Goal: Navigation & Orientation: Find specific page/section

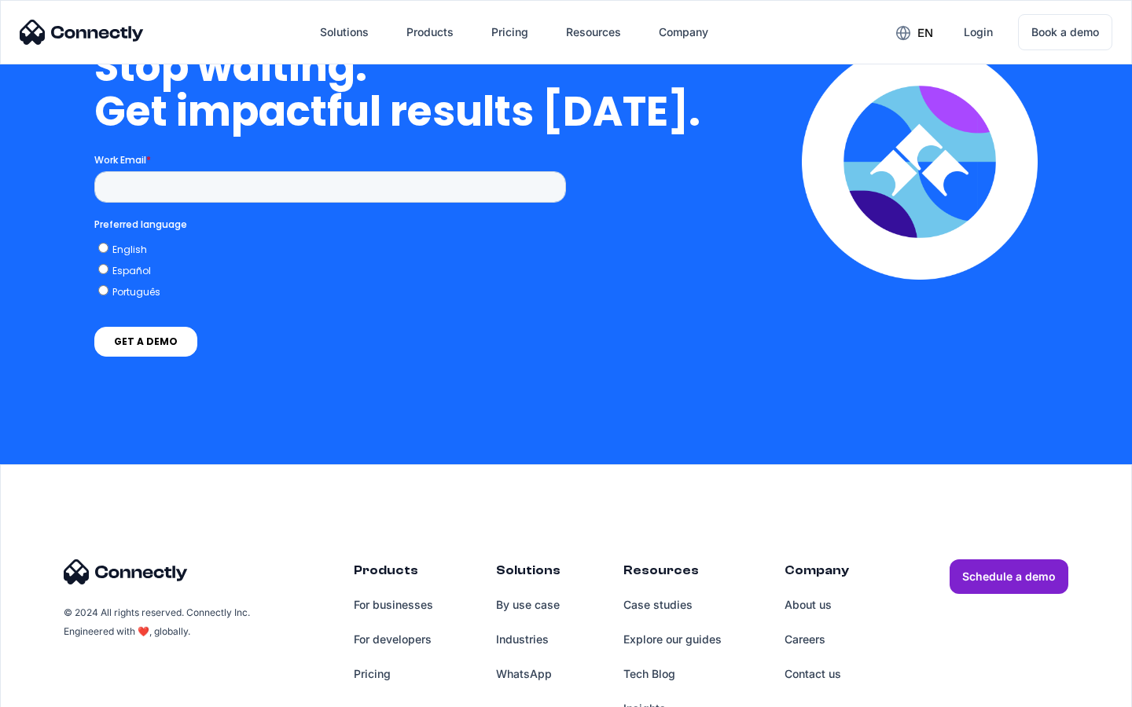
scroll to position [3987, 0]
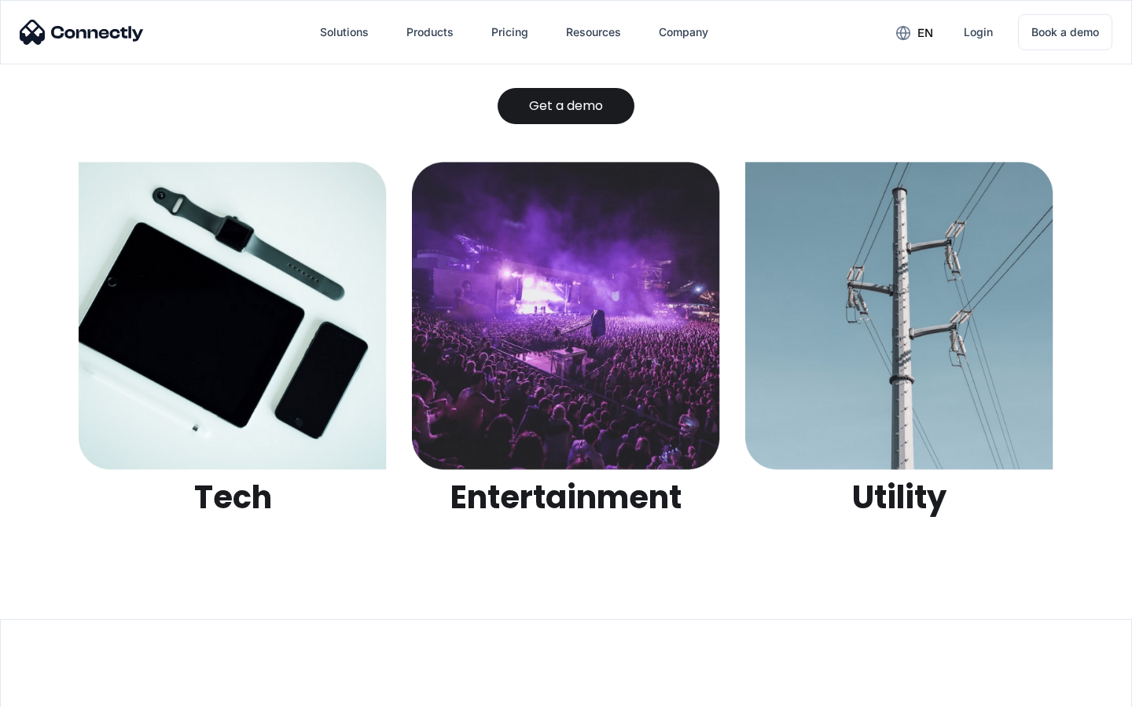
scroll to position [4958, 0]
